Goal: Navigation & Orientation: Find specific page/section

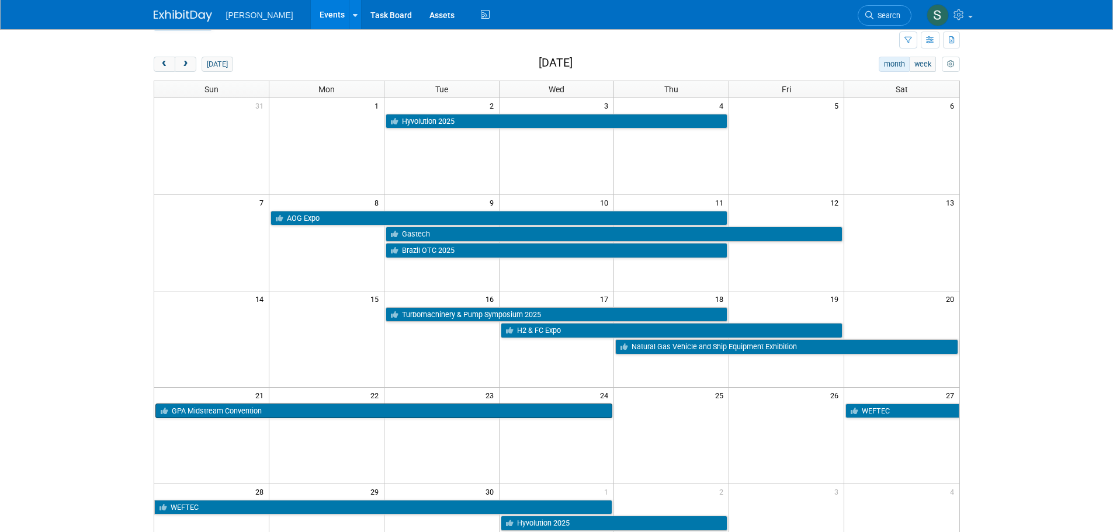
scroll to position [58, 0]
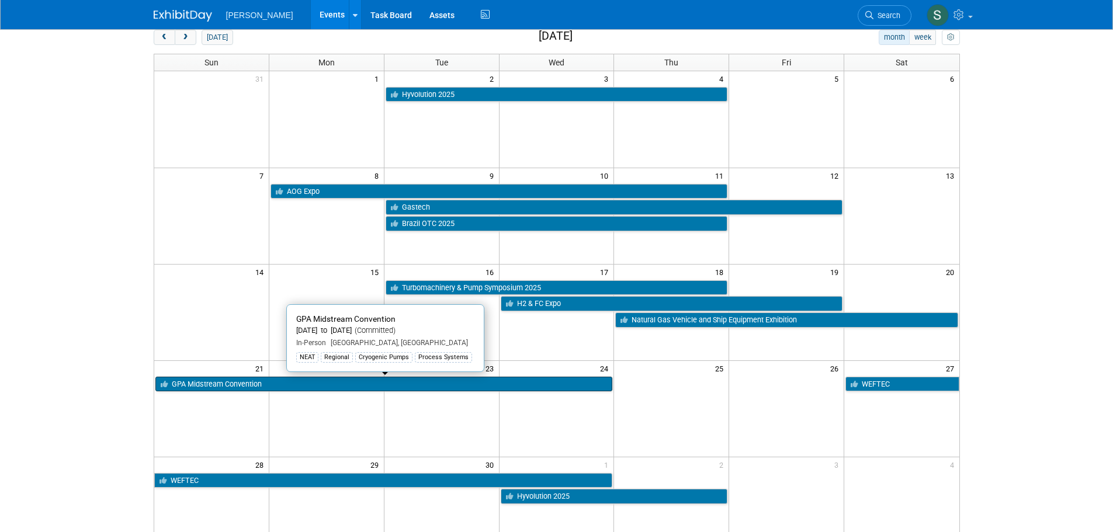
click at [301, 386] on link "GPA Midstream Convention" at bounding box center [384, 384] width 458 height 15
